Goal: Task Accomplishment & Management: Manage account settings

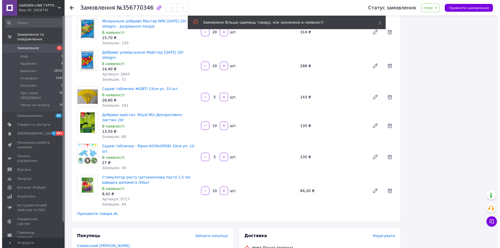
scroll to position [360, 0]
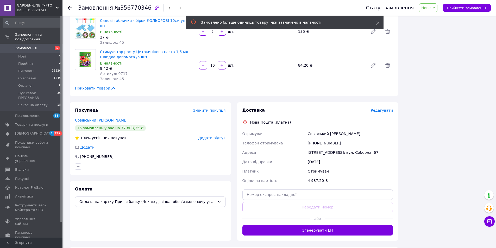
click at [384, 108] on div "Доставка Редагувати" at bounding box center [317, 111] width 151 height 6
click at [384, 108] on span "Редагувати" at bounding box center [382, 110] width 22 height 4
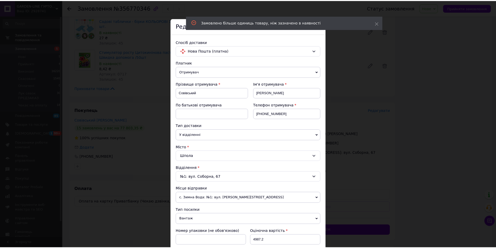
scroll to position [107, 0]
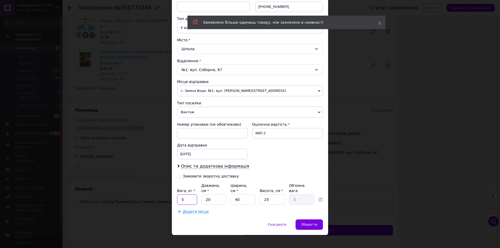
click at [187, 194] on input "5" at bounding box center [187, 199] width 20 height 10
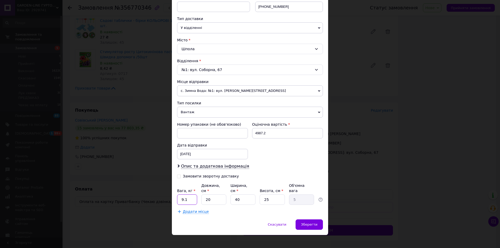
type input "9.1"
click at [215, 196] on input "20" at bounding box center [213, 199] width 25 height 10
type input "4"
type input "1"
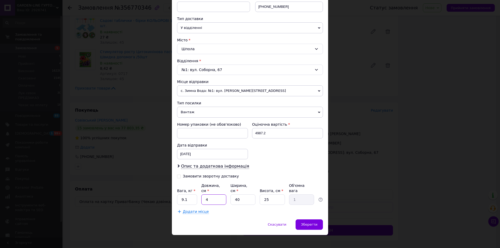
type input "40"
type input "10"
click at [215, 196] on input "40" at bounding box center [213, 199] width 25 height 10
type input "3"
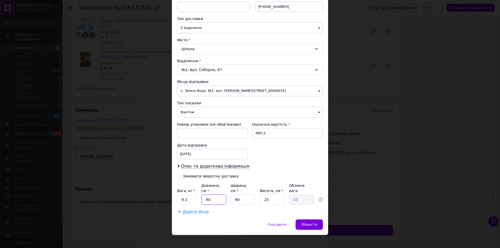
type input "0.75"
type input "38"
type input "9.5"
type input "3"
type input "0.75"
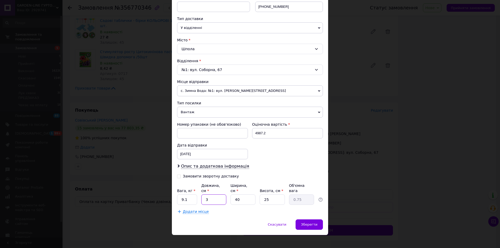
type input "36"
type input "9"
type input "36"
click at [311, 223] on span "Зберегти" at bounding box center [309, 225] width 16 height 4
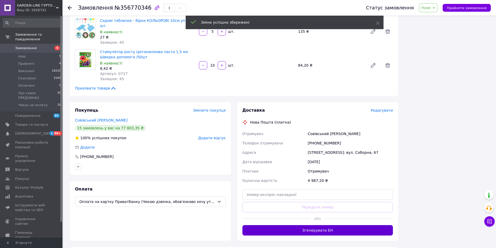
click at [325, 225] on button "Згенерувати ЕН" at bounding box center [317, 230] width 151 height 10
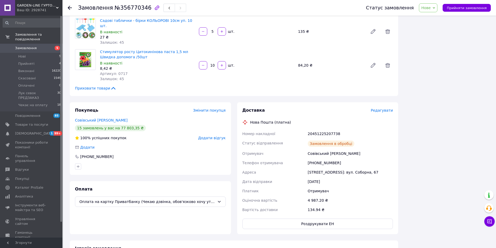
click at [316, 112] on div "Доставка Редагувати Нова Пошта (платна) Номер накладної 20451225207738 Статус в…" at bounding box center [317, 169] width 151 height 122
copy div "20451225207738"
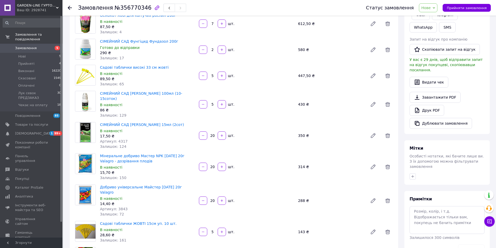
scroll to position [0, 0]
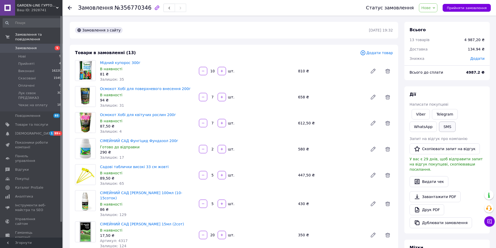
click at [439, 130] on button "SMS" at bounding box center [447, 127] width 17 height 10
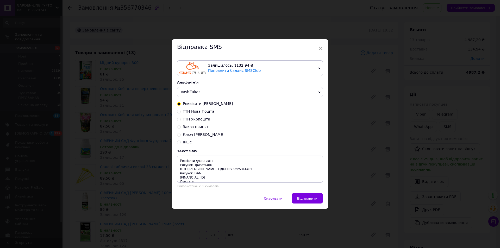
click at [185, 112] on span "ТТН Нова Пошта" at bounding box center [198, 111] width 31 height 4
click at [181, 112] on input "ТТН Нова Пошта" at bounding box center [179, 111] width 4 height 4
radio input "true"
radio input "false"
click at [267, 160] on textarea "Ваше замовлення відправлено Новою Поштою! ТТН: [DOMAIN_NAME] [PHONE_NUMBER]" at bounding box center [250, 169] width 146 height 27
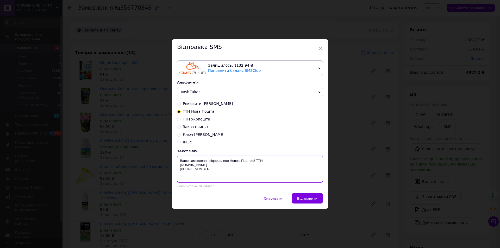
paste textarea "20451225207738"
type textarea "Ваше замовлення відправлено Новою Поштою! ТТН: 20451225207738 [DOMAIN_NAME] [PH…"
click at [308, 199] on span "Відправити" at bounding box center [307, 199] width 20 height 4
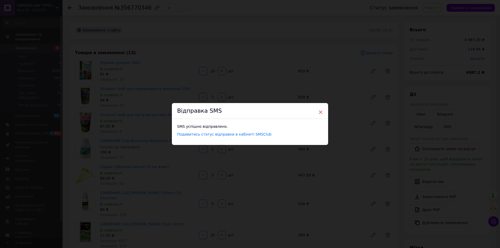
click at [319, 112] on span "×" at bounding box center [320, 112] width 5 height 9
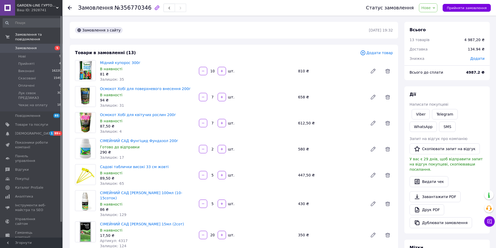
click at [437, 9] on span "Нове" at bounding box center [428, 7] width 18 height 9
click at [434, 26] on li "Виконано" at bounding box center [441, 26] width 45 height 8
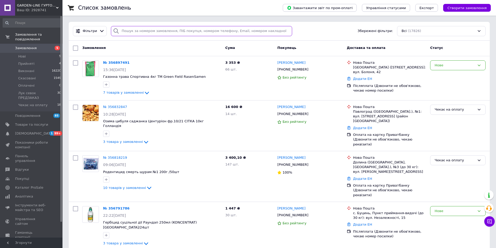
paste input "[PHONE_NUMBER]"
type input "[PHONE_NUMBER]"
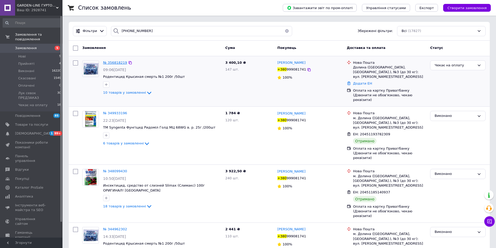
click at [116, 63] on span "№ 356818219" at bounding box center [115, 63] width 24 height 4
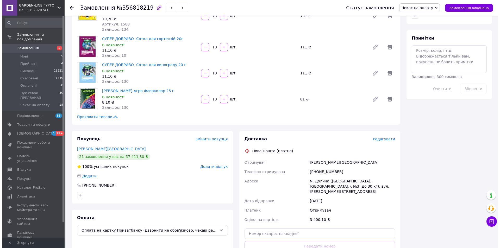
scroll to position [286, 0]
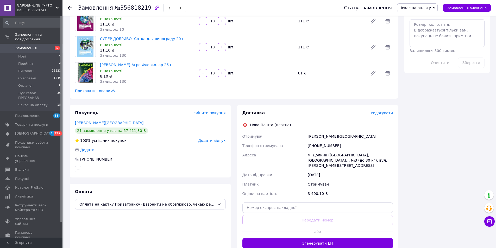
click at [380, 111] on span "Редагувати" at bounding box center [382, 113] width 22 height 4
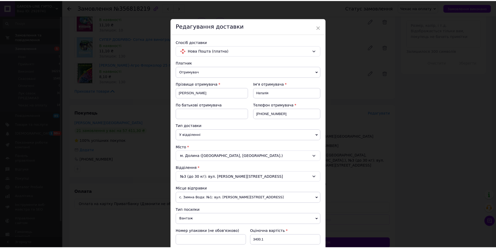
scroll to position [104, 0]
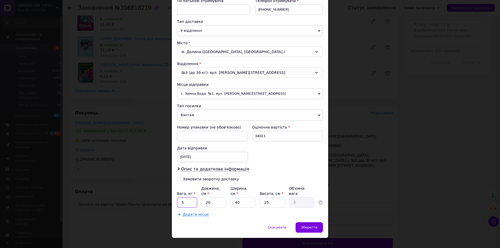
click at [188, 198] on input "5" at bounding box center [187, 202] width 20 height 10
type input "10.3"
click at [214, 199] on input "20" at bounding box center [213, 202] width 25 height 10
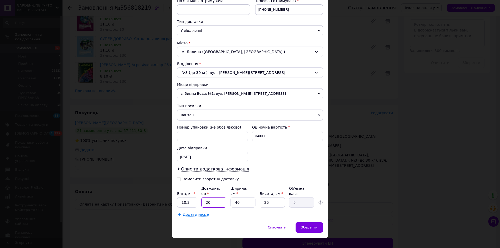
type input "4"
type input "1"
type input "40"
type input "10"
click at [214, 199] on input "40" at bounding box center [213, 202] width 25 height 10
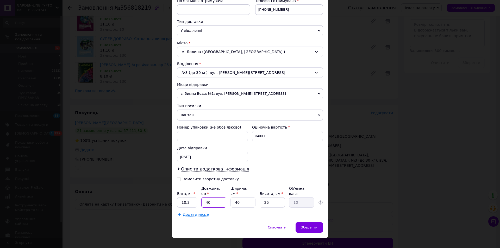
click at [214, 199] on input "40" at bounding box center [213, 202] width 25 height 10
type input "4"
type input "1"
type input "42"
type input "10.5"
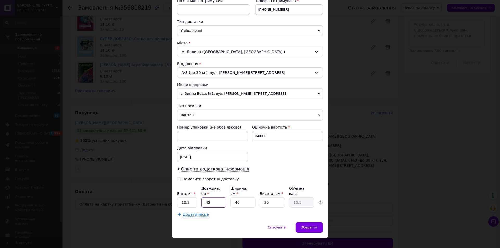
click at [214, 199] on input "42" at bounding box center [213, 202] width 25 height 10
type input "4"
type input "1"
type input "41"
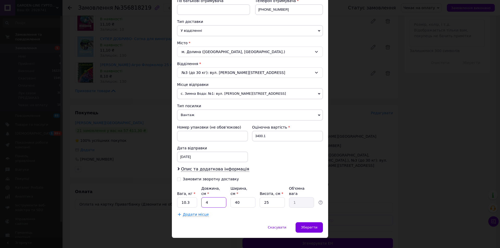
type input "10.25"
type input "41"
click at [196, 212] on span "Додати місце" at bounding box center [196, 214] width 26 height 4
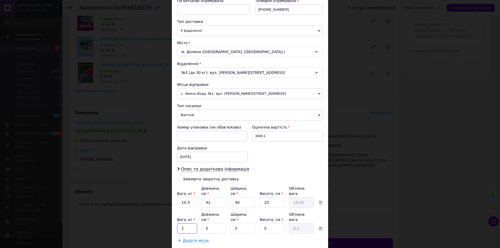
click at [193, 208] on input "1" at bounding box center [187, 202] width 20 height 10
type input "10.7"
click at [209, 208] on input "5" at bounding box center [213, 202] width 25 height 10
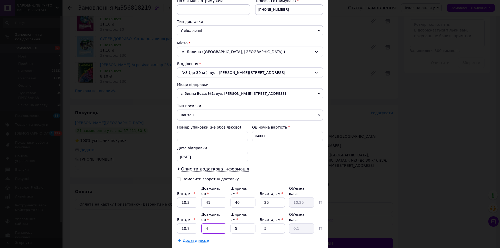
type input "42"
type input "0.26"
type input "42"
click at [245, 208] on input "5" at bounding box center [242, 202] width 25 height 10
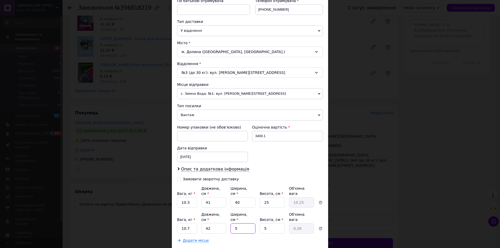
type input "4"
type input "0.21"
type input "40"
type input "2.1"
type input "40"
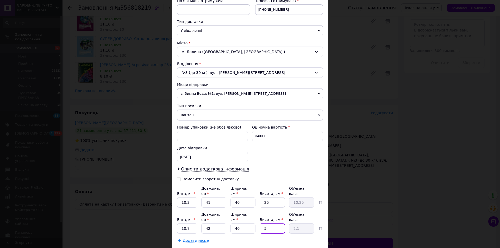
click at [268, 208] on input "5" at bounding box center [272, 202] width 25 height 10
drag, startPoint x: 268, startPoint y: 220, endPoint x: 249, endPoint y: 227, distance: 20.6
click at [268, 208] on input "5" at bounding box center [272, 202] width 25 height 10
type input "2"
type input "0.84"
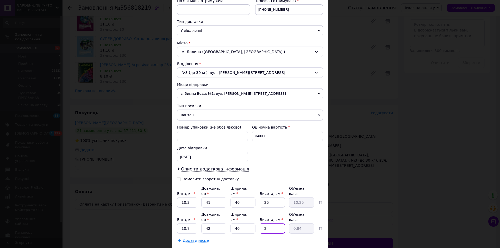
type input "25"
type input "10.5"
type input "2"
type input "0.84"
type input "26"
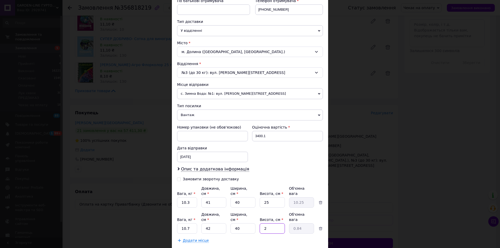
type input "10.92"
type input "2"
type input "0.84"
type input "25"
type input "10.5"
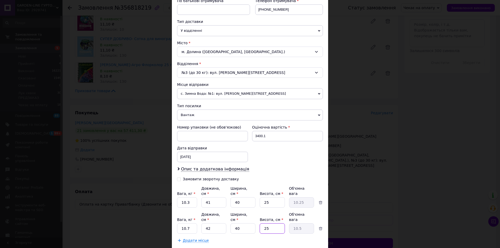
type input "25"
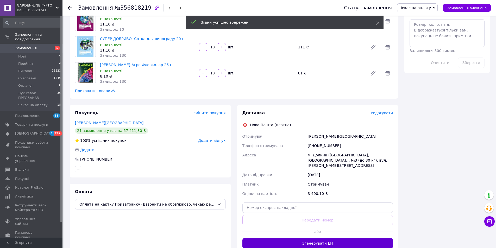
click at [328, 238] on button "Згенерувати ЕН" at bounding box center [317, 243] width 151 height 10
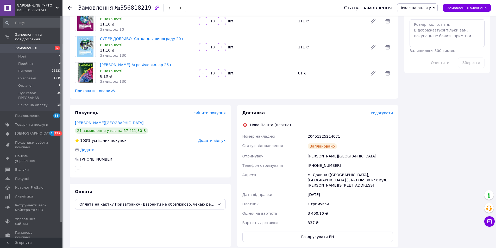
click at [323, 118] on div "Доставка Редагувати Нова Пошта (платна) Номер накладної 20451225214071 Статус в…" at bounding box center [317, 176] width 151 height 132
copy div "20451225214071"
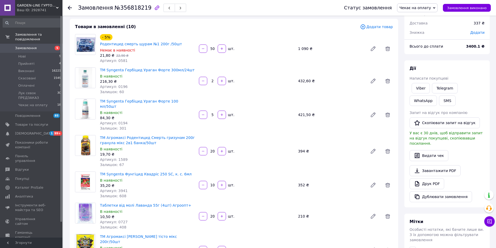
scroll to position [0, 0]
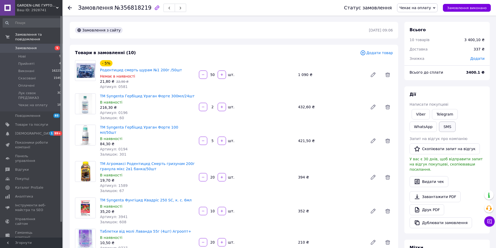
click at [439, 124] on button "SMS" at bounding box center [447, 127] width 17 height 10
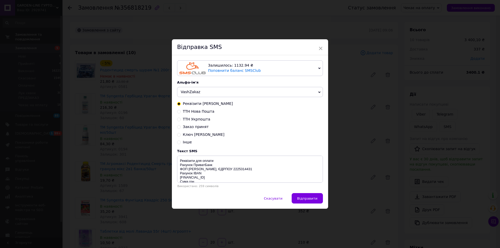
click at [203, 109] on span "ТТН Нова Пошта" at bounding box center [198, 111] width 31 height 4
click at [181, 109] on input "ТТН Нова Пошта" at bounding box center [179, 111] width 4 height 4
radio input "true"
radio input "false"
click at [203, 112] on span "ТТН Нова Пошта" at bounding box center [198, 111] width 31 height 4
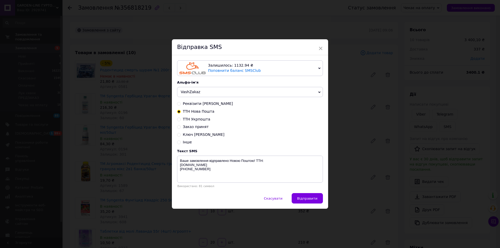
click at [181, 112] on input "ТТН Нова Пошта" at bounding box center [179, 111] width 4 height 4
click at [266, 163] on textarea "Ваше замовлення відправлено Новою Поштою! ТТН: [DOMAIN_NAME] [PHONE_NUMBER]" at bounding box center [250, 169] width 146 height 27
paste textarea "20451225214071"
type textarea "Ваше замовлення відправлено Новою Поштою! ТТН: 20451225214071 [DOMAIN_NAME] [PH…"
click at [309, 200] on span "Відправити" at bounding box center [307, 199] width 20 height 4
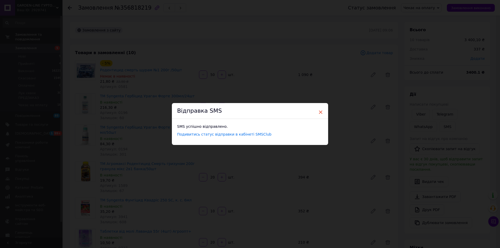
click at [320, 111] on span "×" at bounding box center [320, 112] width 5 height 9
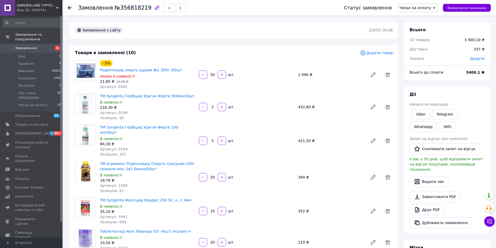
click at [426, 11] on span "Чекає на оплату" at bounding box center [417, 7] width 41 height 9
click at [419, 26] on li "Виконано" at bounding box center [419, 26] width 45 height 8
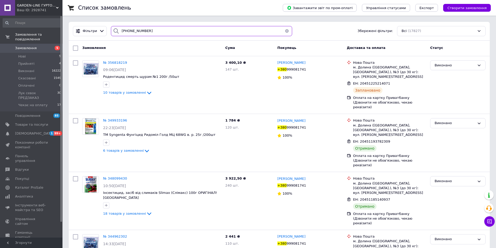
click at [154, 30] on input "[PHONE_NUMBER]" at bounding box center [201, 31] width 181 height 10
paste input "66) [PHONE_NUMBER]"
type input "[PHONE_NUMBER]"
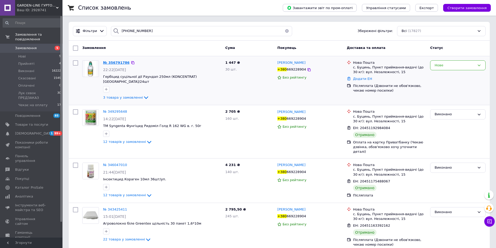
click at [115, 62] on span "№ 356791786" at bounding box center [116, 63] width 27 height 4
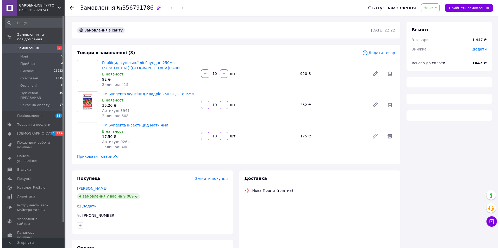
scroll to position [46, 0]
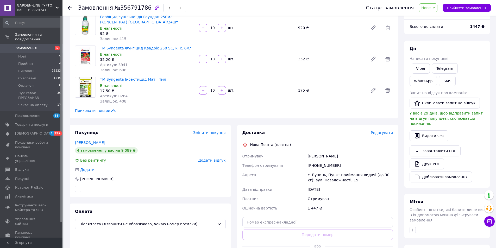
click at [385, 133] on span "Редагувати" at bounding box center [382, 133] width 22 height 4
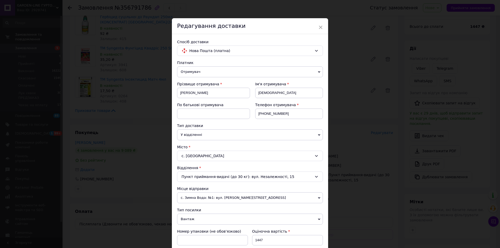
scroll to position [104, 0]
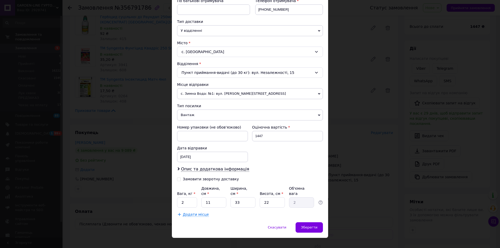
click at [180, 178] on div "Замовити зворотну доставку" at bounding box center [213, 179] width 73 height 5
click at [180, 178] on input "Замовити зворотну доставку" at bounding box center [179, 179] width 4 height 4
checkbox input "true"
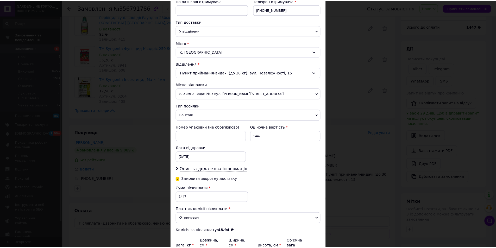
scroll to position [160, 0]
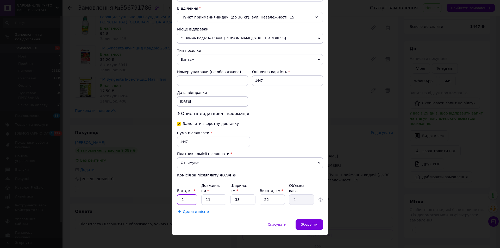
click at [188, 194] on input "2" at bounding box center [187, 199] width 20 height 10
type input "3.3"
click at [214, 197] on input "11" at bounding box center [213, 199] width 25 height 10
drag, startPoint x: 214, startPoint y: 197, endPoint x: 220, endPoint y: 192, distance: 7.4
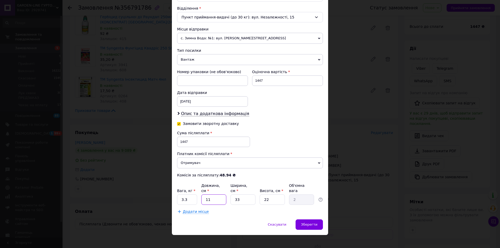
click at [214, 197] on input "11" at bounding box center [213, 199] width 25 height 10
type input "2"
type input "0.36"
type input "20"
type input "3.63"
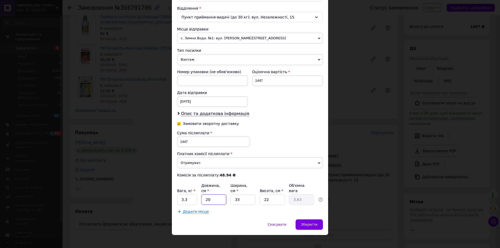
click at [221, 194] on input "20" at bounding box center [213, 199] width 25 height 10
type input "1"
type input "0.18"
type input "18"
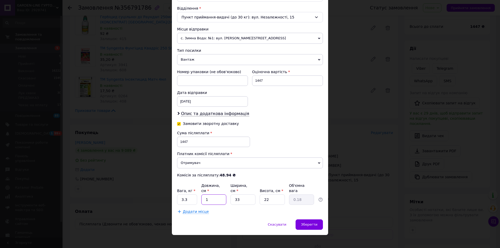
type input "3.27"
type input "18"
click at [309, 223] on span "Зберегти" at bounding box center [309, 225] width 16 height 4
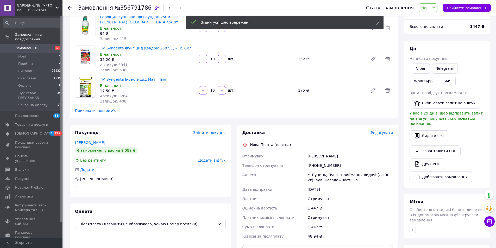
scroll to position [166, 0]
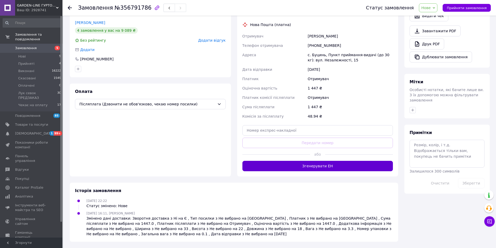
click at [317, 166] on button "Згенерувати ЕН" at bounding box center [317, 166] width 151 height 10
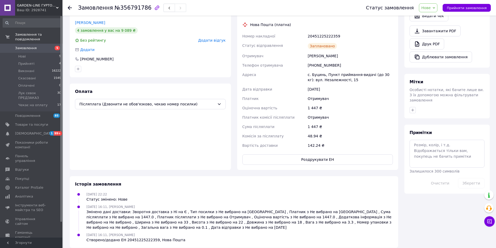
scroll to position [36, 0]
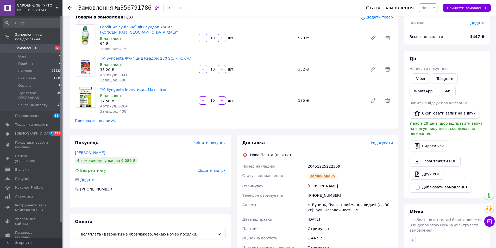
click at [316, 159] on div "Доставка Редагувати Нова Пошта (платна) Номер накладної 20451225222359 Статус в…" at bounding box center [317, 217] width 151 height 155
copy div "20451225222359"
click at [439, 92] on button "SMS" at bounding box center [447, 91] width 17 height 10
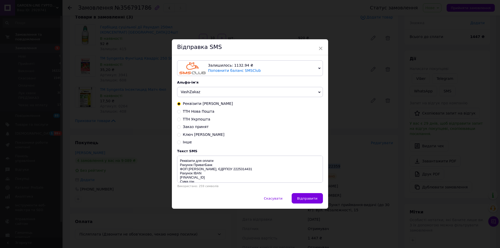
click at [203, 112] on span "ТТН Нова Пошта" at bounding box center [198, 111] width 31 height 4
click at [181, 112] on input "ТТН Нова Пошта" at bounding box center [179, 111] width 4 height 4
radio input "true"
radio input "false"
click at [264, 162] on textarea "Ваше замовлення відправлено Новою Поштою! ТТН: [DOMAIN_NAME] [PHONE_NUMBER]" at bounding box center [250, 169] width 146 height 27
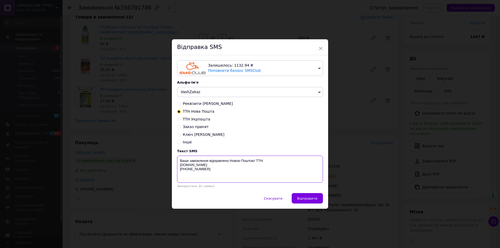
paste textarea "20451225222359"
type textarea "Ваше замовлення відправлено Новою Поштою! ТТН: 20451225222359 [DOMAIN_NAME] [PH…"
click at [311, 197] on span "Відправити" at bounding box center [307, 199] width 20 height 4
click at [319, 48] on span "×" at bounding box center [320, 48] width 5 height 9
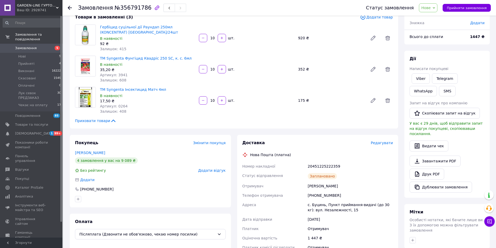
click at [437, 9] on span "Нове" at bounding box center [428, 7] width 18 height 9
click at [434, 27] on li "Виконано" at bounding box center [441, 26] width 45 height 8
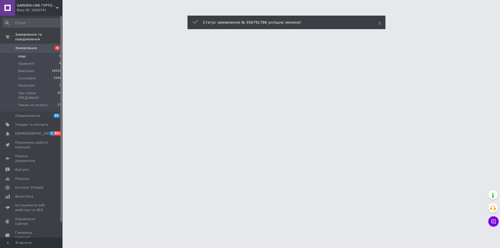
click at [23, 54] on span "Нові" at bounding box center [22, 56] width 8 height 5
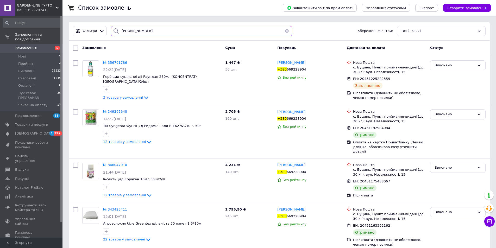
click at [156, 31] on input "[PHONE_NUMBER]" at bounding box center [201, 31] width 181 height 10
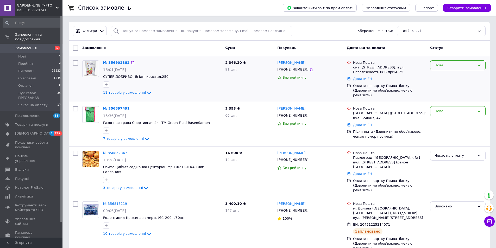
click at [455, 66] on div "Нове" at bounding box center [454, 65] width 40 height 5
click at [447, 110] on li "Чекає на оплату" at bounding box center [457, 110] width 55 height 10
click at [159, 30] on input "search" at bounding box center [201, 31] width 181 height 10
paste input "+380 (96) 540-19-60"
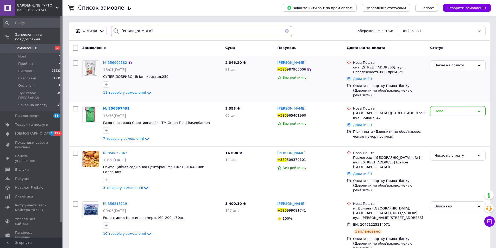
type input "+380 (96) 540-19-60"
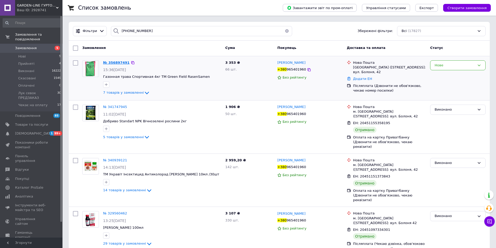
click at [118, 62] on span "№ 356897491" at bounding box center [116, 63] width 27 height 4
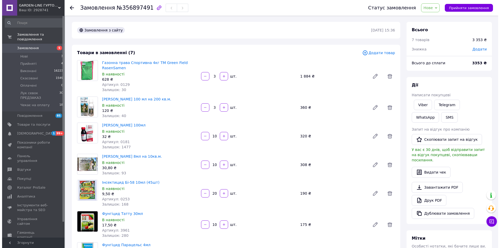
scroll to position [130, 0]
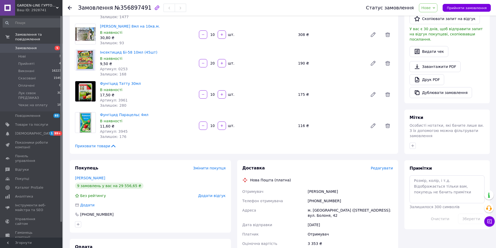
click at [384, 167] on span "Редагувати" at bounding box center [382, 168] width 22 height 4
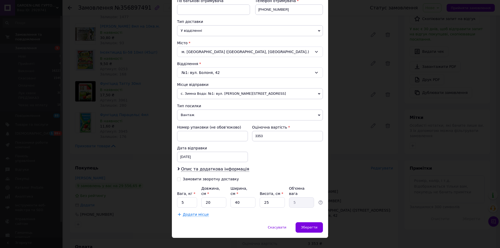
scroll to position [107, 0]
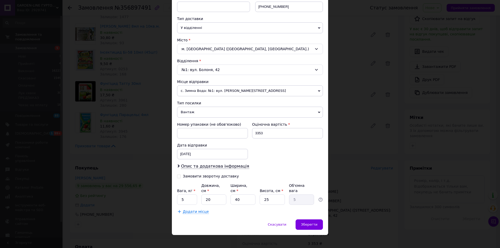
click at [178, 177] on input "Замовити зворотну доставку" at bounding box center [179, 176] width 4 height 4
checkbox input "true"
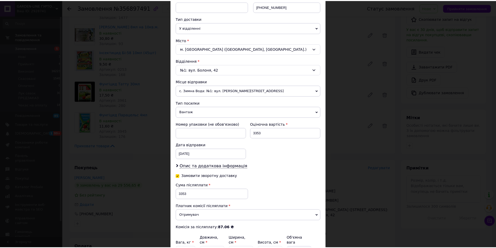
scroll to position [160, 0]
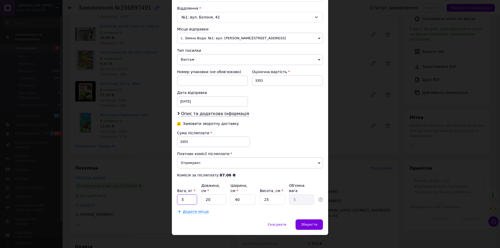
click at [187, 196] on input "5" at bounding box center [187, 199] width 20 height 10
type input "15.2"
click at [207, 195] on input "20" at bounding box center [213, 199] width 25 height 10
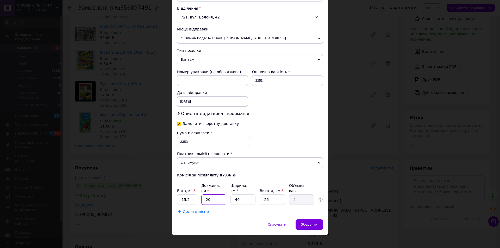
type input "5"
type input "1.25"
type input "50"
type input "12.5"
type input "50"
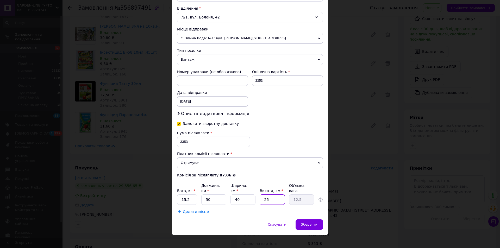
click at [277, 194] on input "25" at bounding box center [272, 199] width 25 height 10
type input "3"
type input "1.5"
type input "30"
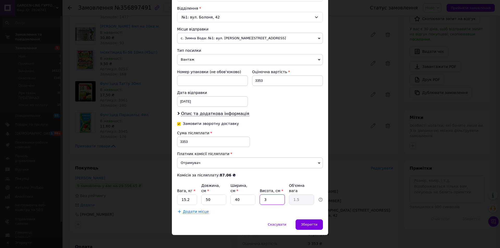
type input "15"
type input "30"
click at [312, 223] on span "Зберегти" at bounding box center [309, 225] width 16 height 4
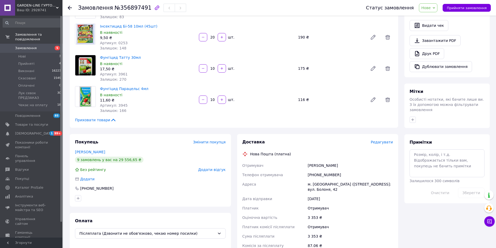
scroll to position [286, 0]
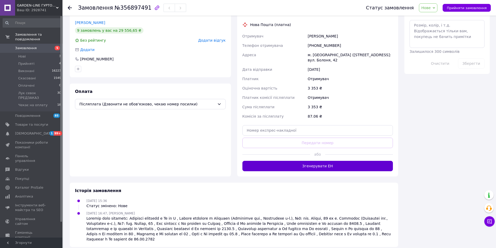
click at [314, 165] on button "Згенерувати ЕН" at bounding box center [317, 166] width 151 height 10
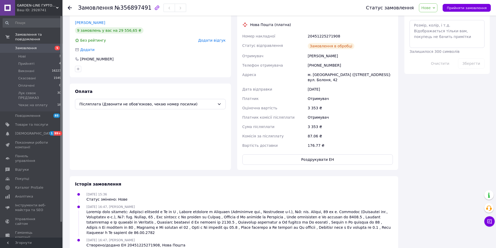
scroll to position [181, 0]
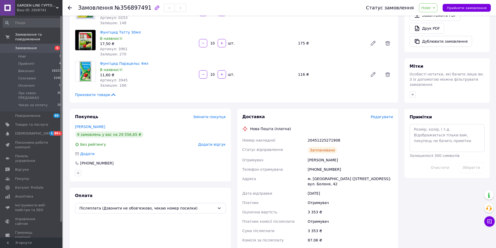
click at [315, 135] on div "Доставка Редагувати Нова Пошта (платна) Номер накладної 20451225271908 Статус в…" at bounding box center [317, 191] width 151 height 155
copy div "20451225271908"
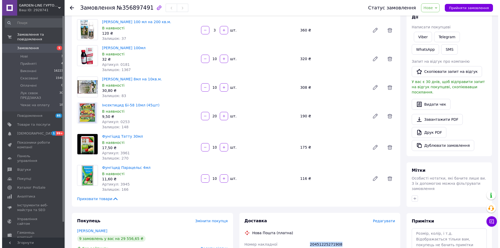
scroll to position [0, 0]
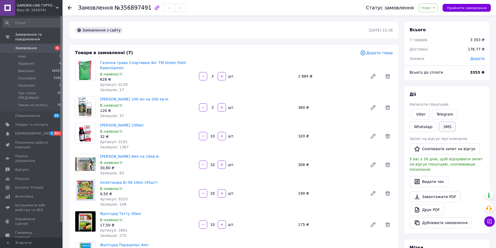
click at [439, 126] on button "SMS" at bounding box center [447, 127] width 17 height 10
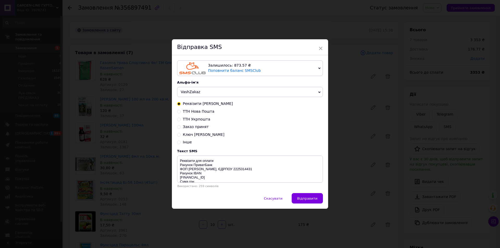
click at [203, 111] on span "ТТН Нова Пошта" at bounding box center [198, 111] width 31 height 4
click at [181, 111] on input "ТТН Нова Пошта" at bounding box center [179, 111] width 4 height 4
radio input "true"
radio input "false"
click at [267, 161] on textarea "Ваше замовлення відправлено Новою Поштою! ТТН: [DOMAIN_NAME] [PHONE_NUMBER]" at bounding box center [250, 169] width 146 height 27
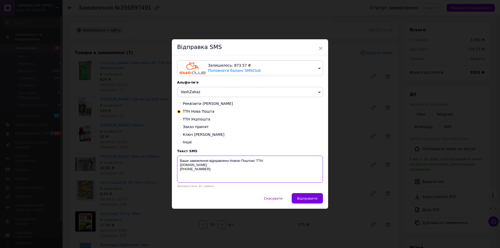
paste textarea "20451225271908"
type textarea "Ваше замовлення відправлено Новою Поштою! ТТН: 20451225271908 garden-line.com.u…"
click at [311, 198] on span "Відправити" at bounding box center [307, 199] width 20 height 4
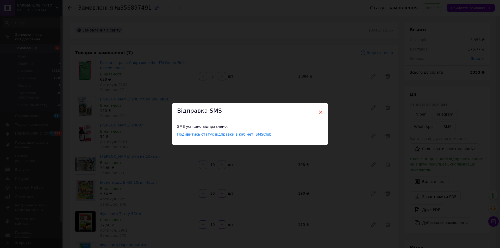
click at [319, 113] on span "×" at bounding box center [320, 112] width 5 height 9
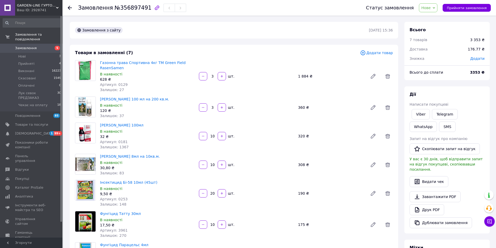
click at [427, 10] on span "Нове" at bounding box center [425, 8] width 9 height 4
click at [431, 26] on li "Виконано" at bounding box center [441, 26] width 45 height 8
